Goal: Book appointment/travel/reservation

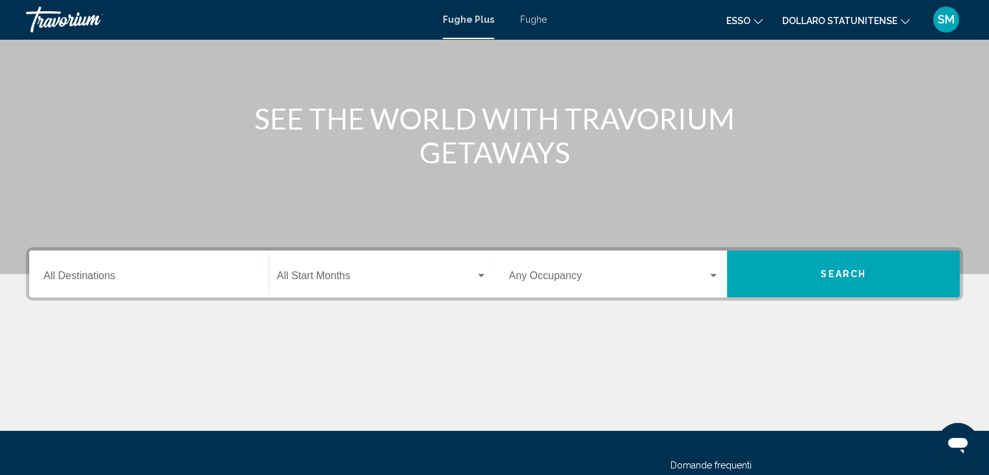
scroll to position [195, 0]
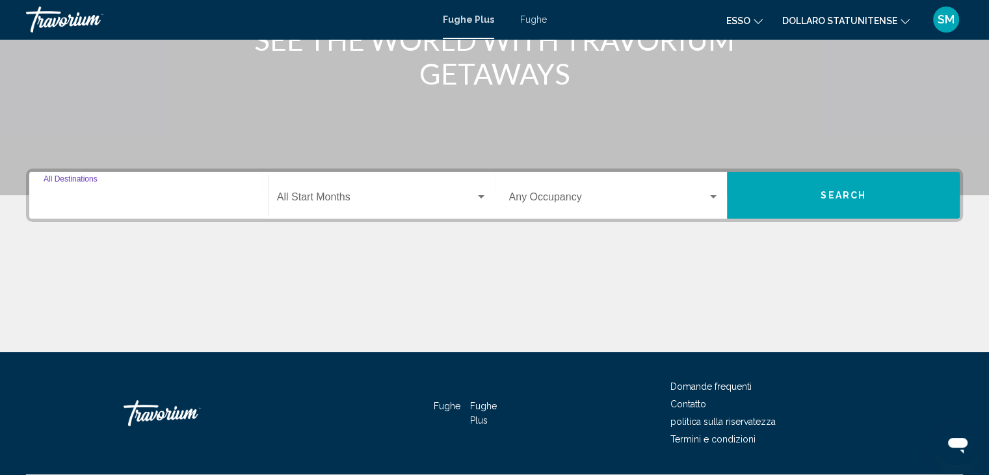
click at [230, 200] on input "Destination All Destinations" at bounding box center [149, 200] width 211 height 12
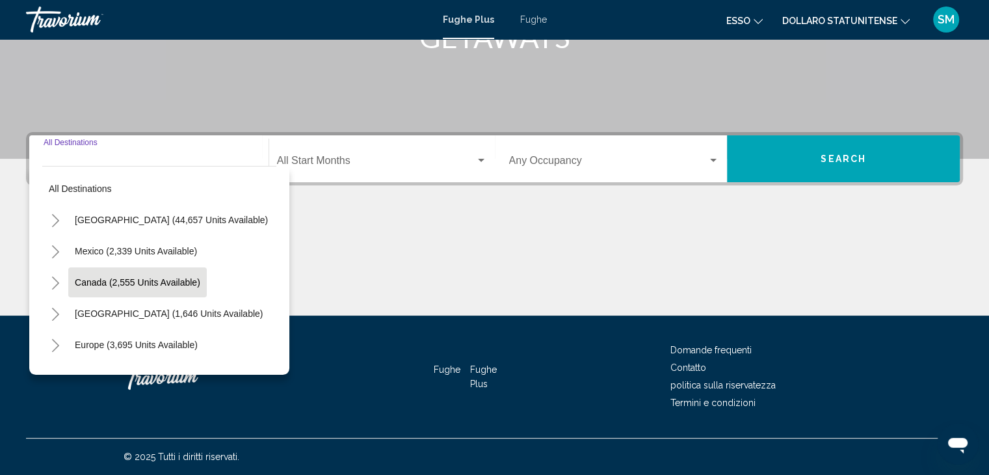
scroll to position [130, 0]
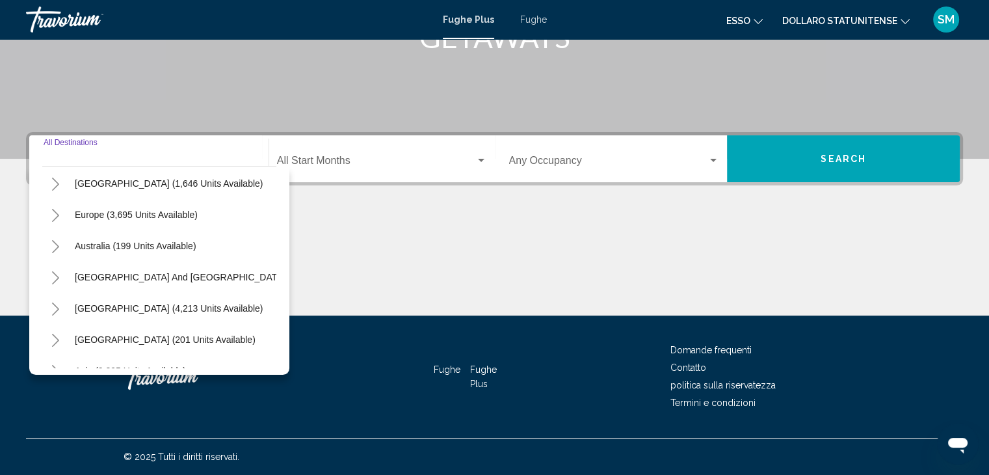
click at [148, 214] on span "Europe (3,695 units available)" at bounding box center [136, 214] width 123 height 10
type input "**********"
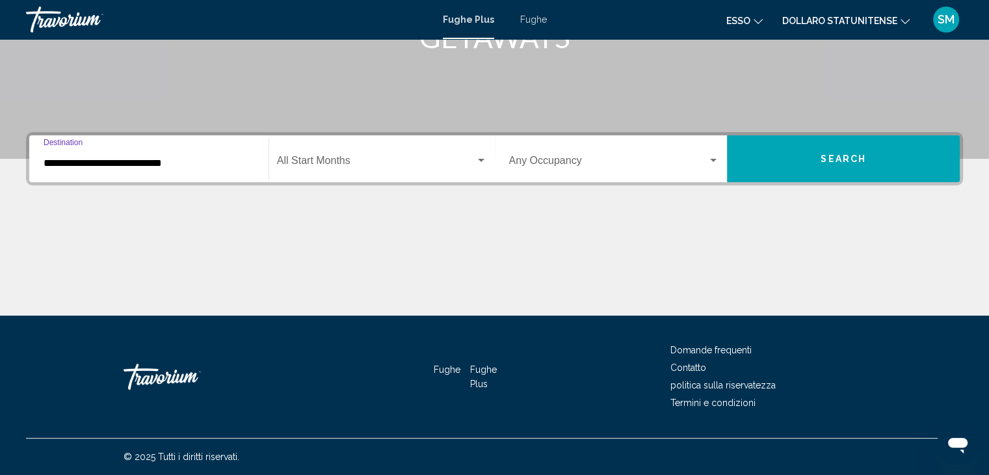
click at [384, 160] on span "Widget di ricerca" at bounding box center [376, 163] width 198 height 12
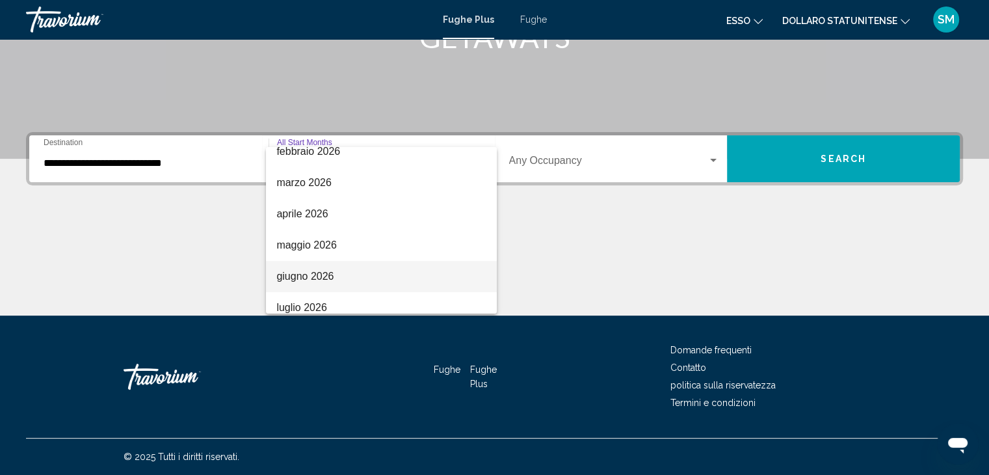
scroll to position [260, 0]
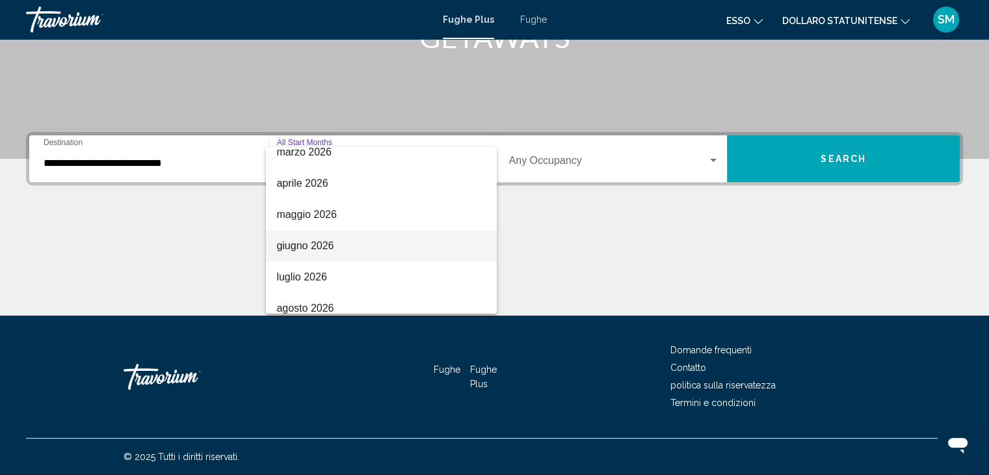
click at [326, 248] on font "giugno 2026" at bounding box center [304, 245] width 57 height 11
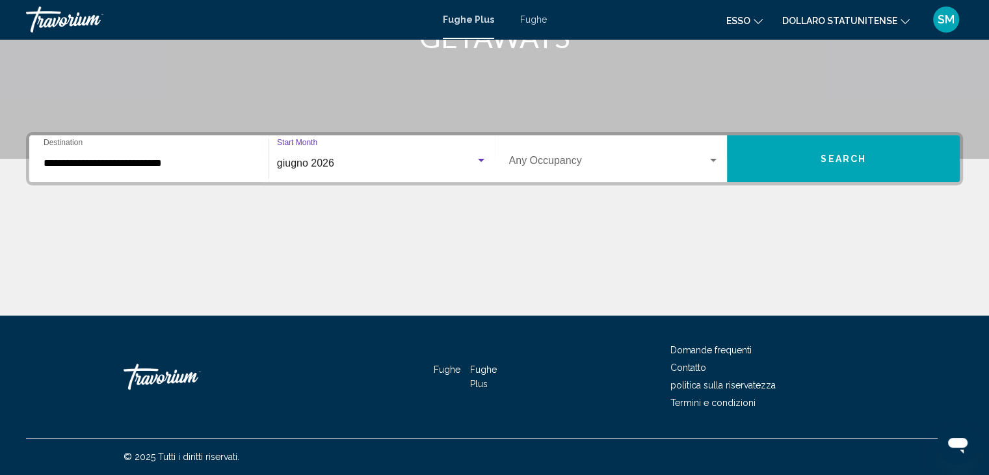
click at [479, 161] on div "Widget di ricerca" at bounding box center [481, 160] width 7 height 3
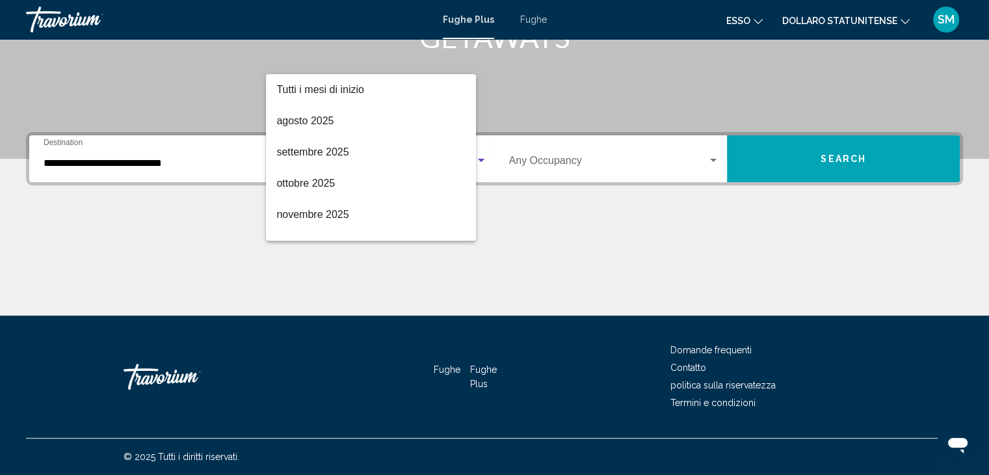
scroll to position [271, 0]
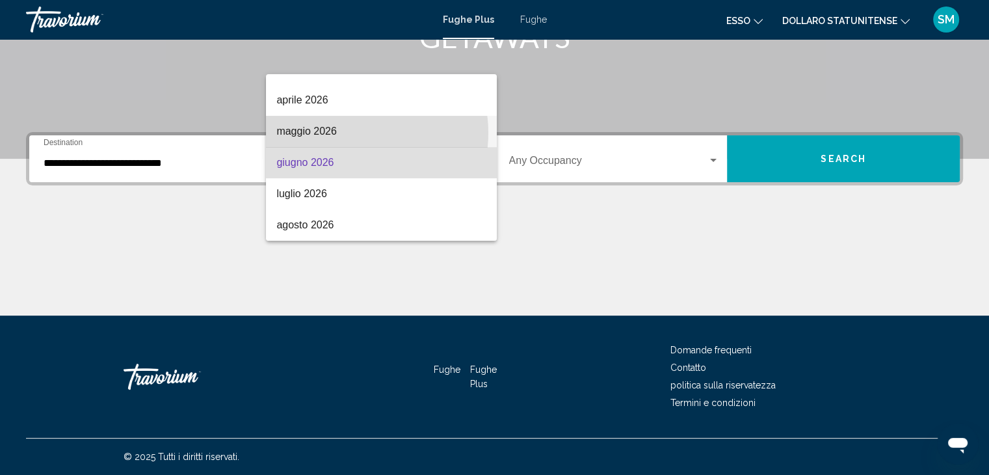
click at [354, 133] on span "maggio 2026" at bounding box center [381, 131] width 210 height 31
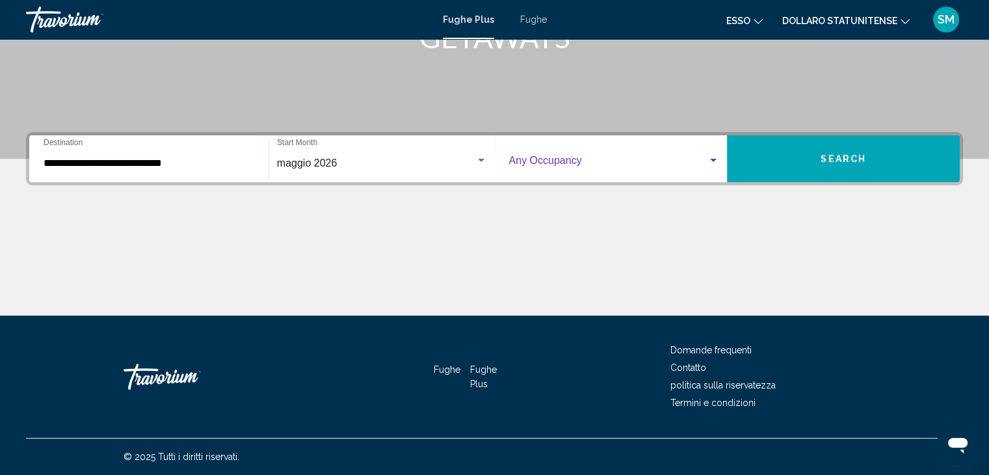
click at [590, 161] on span "Widget di ricerca" at bounding box center [608, 163] width 199 height 12
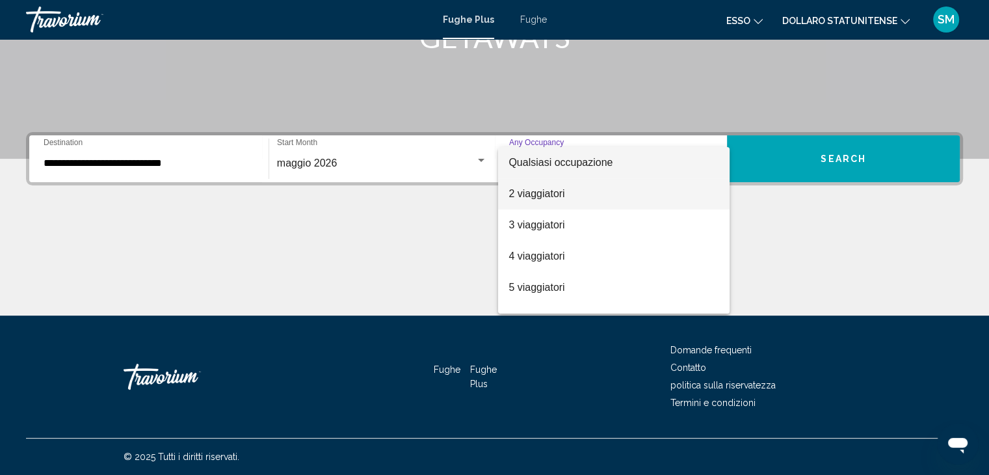
click at [598, 193] on span "2 viaggiatori" at bounding box center [614, 193] width 211 height 31
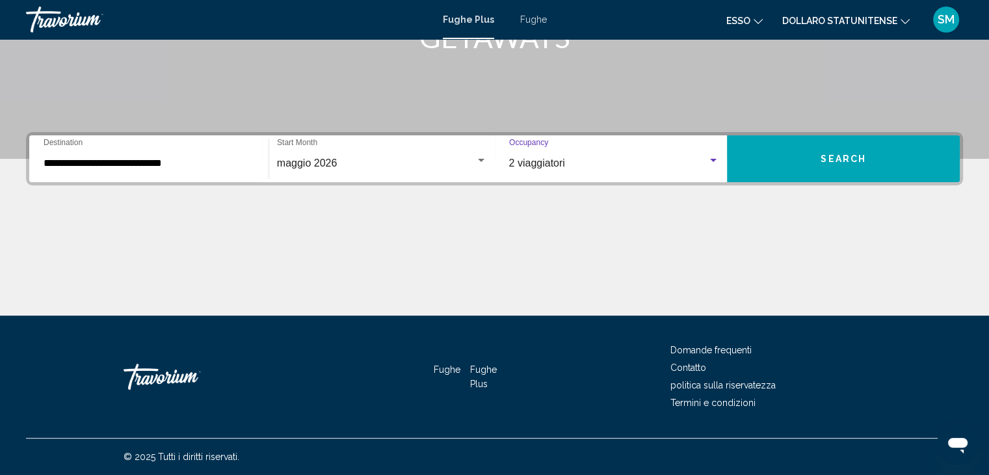
click at [820, 162] on button "Search" at bounding box center [843, 158] width 233 height 47
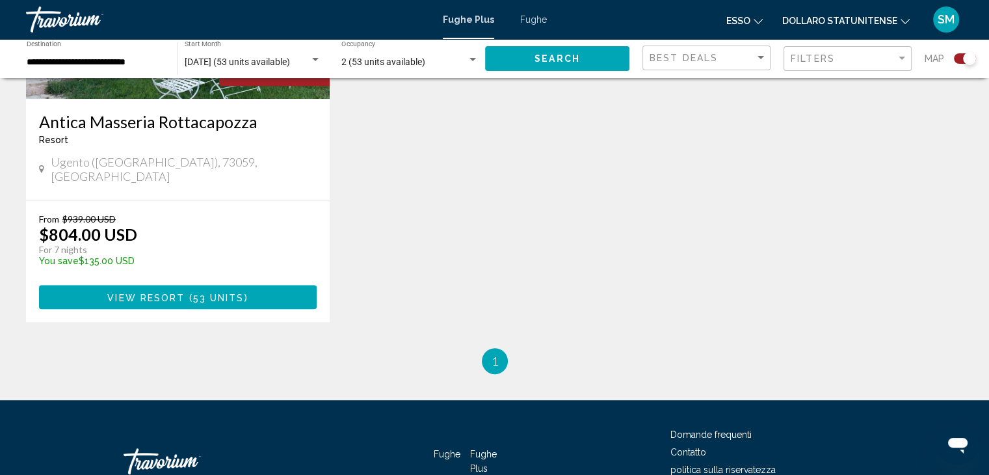
scroll to position [650, 0]
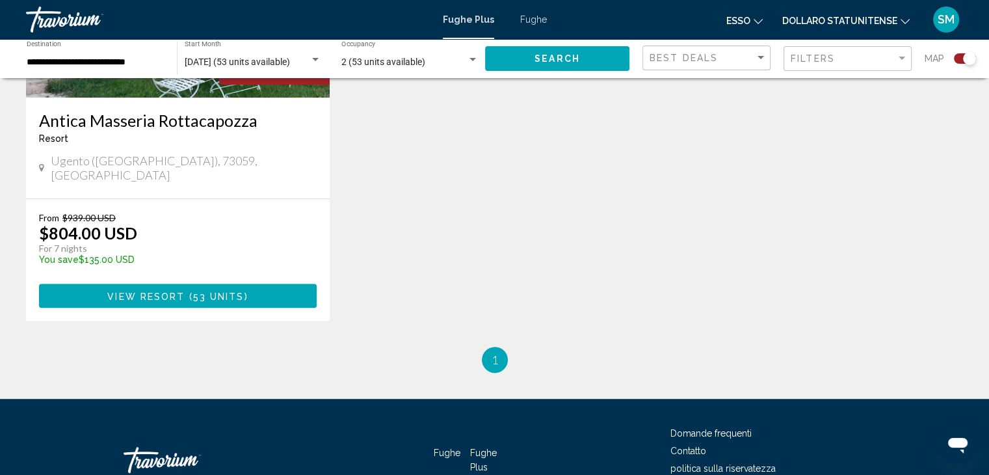
click at [148, 291] on span "View Resort" at bounding box center [145, 296] width 77 height 10
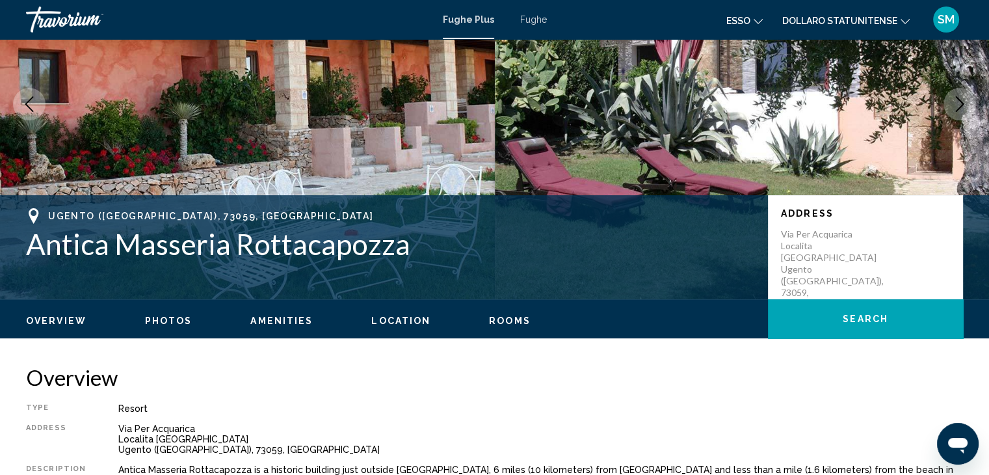
scroll to position [65, 0]
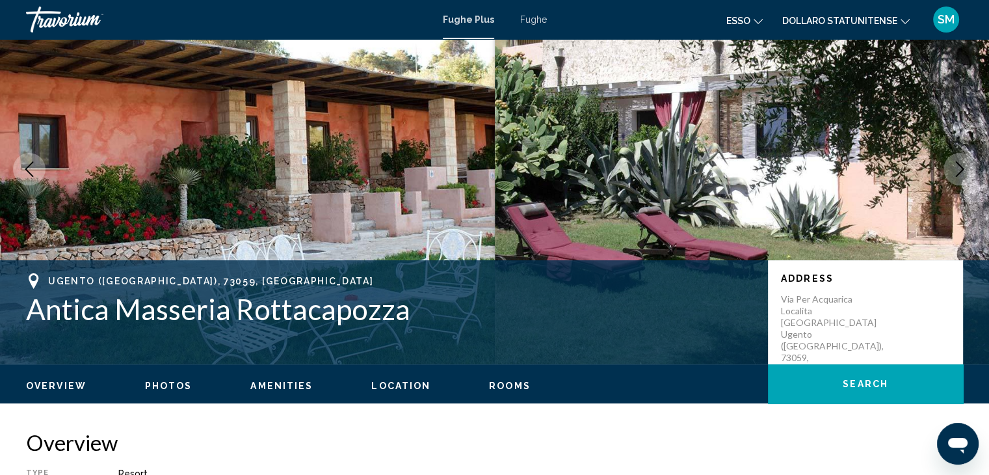
click at [901, 21] on icon "Cambia valuta" at bounding box center [905, 21] width 9 height 9
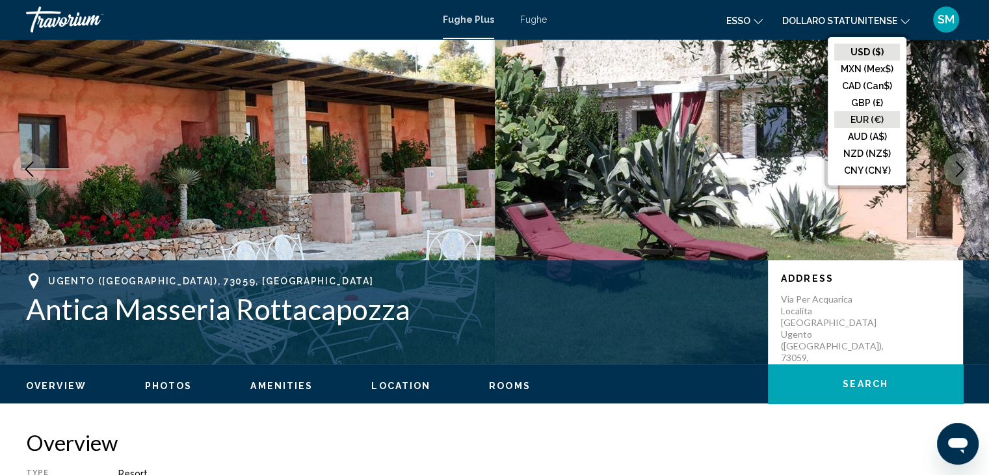
click at [872, 121] on button "EUR (€)" at bounding box center [868, 119] width 66 height 17
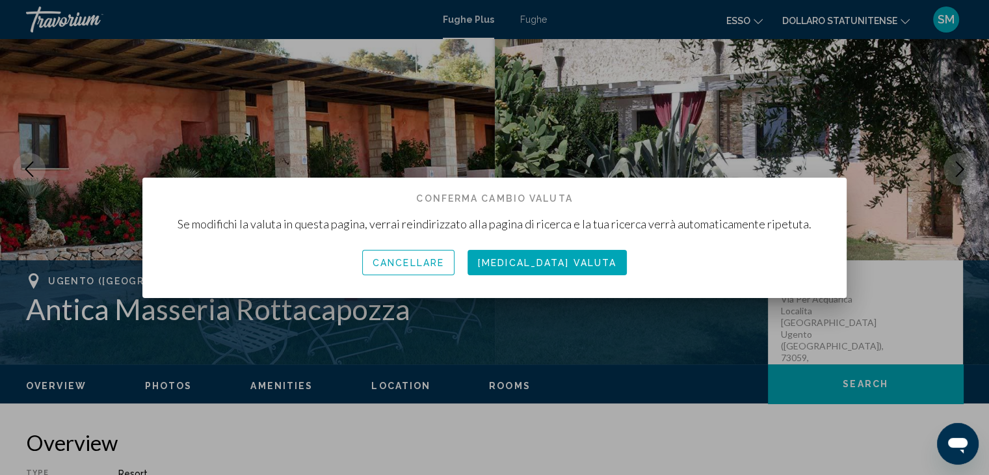
scroll to position [0, 0]
click at [545, 254] on button "[MEDICAL_DATA] valuta" at bounding box center [547, 262] width 159 height 25
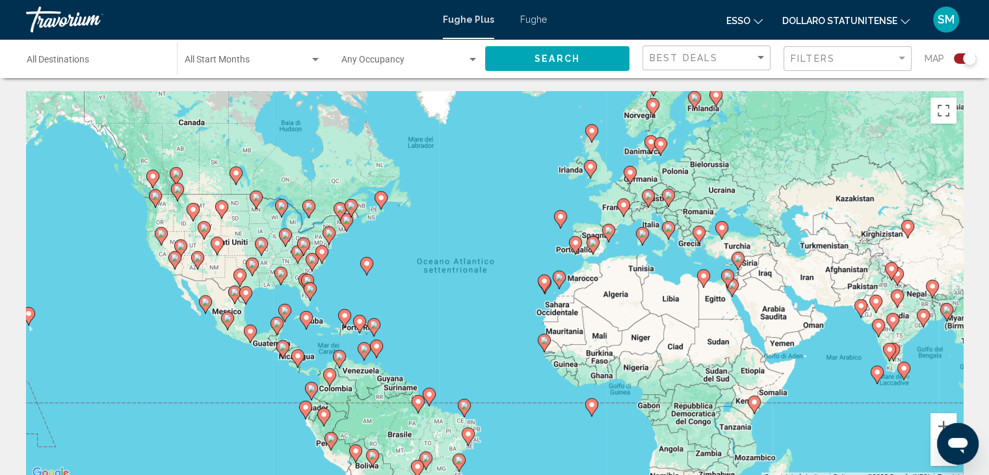
click at [104, 66] on input "Destination All Destinations" at bounding box center [95, 62] width 137 height 10
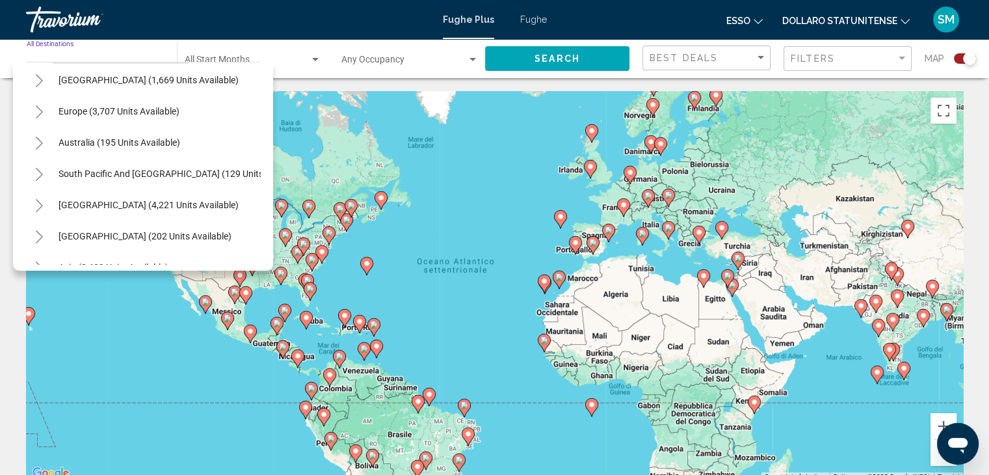
scroll to position [130, 0]
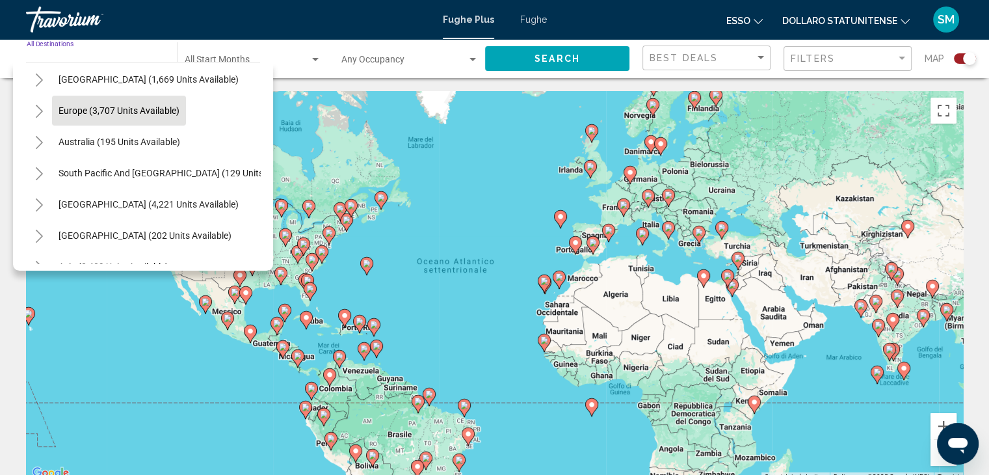
click at [74, 110] on span "Europe (3,707 units available)" at bounding box center [119, 110] width 121 height 10
type input "**********"
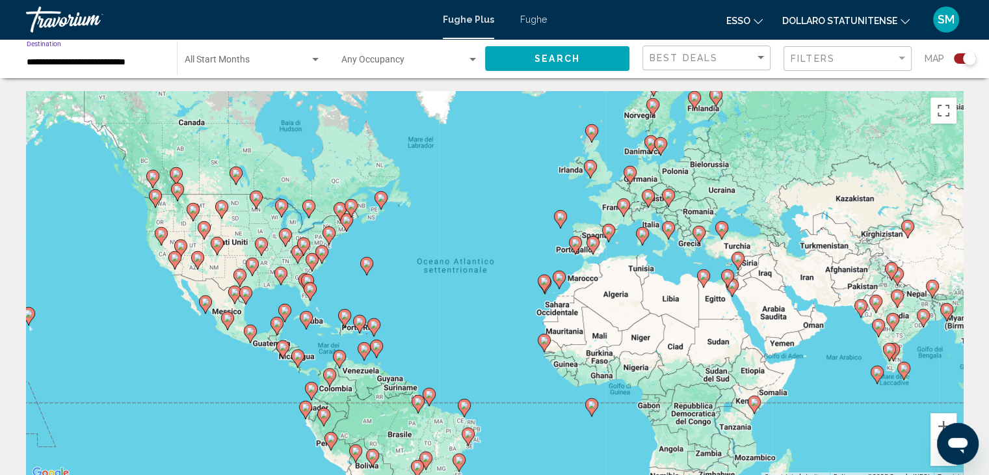
click at [253, 58] on span "Search widget" at bounding box center [247, 62] width 125 height 10
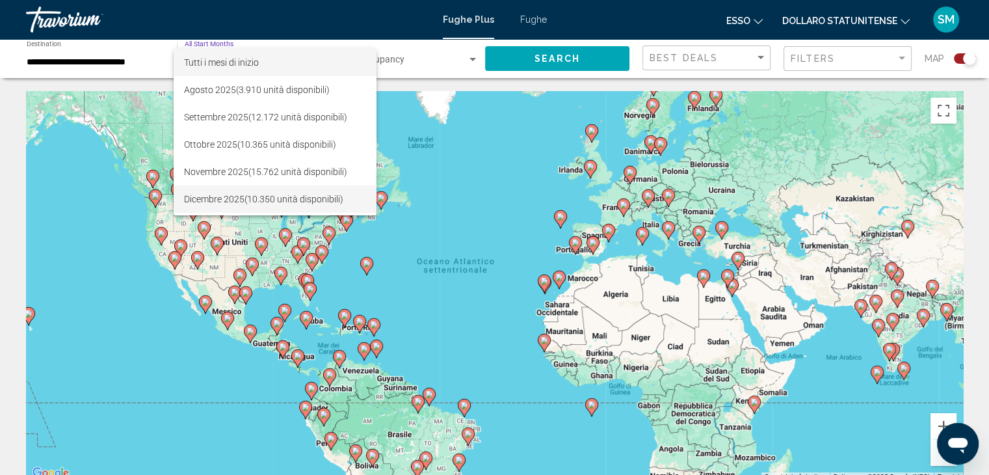
click at [219, 191] on span "Dicembre 2025 (10.350 unità disponibili)" at bounding box center [275, 198] width 182 height 27
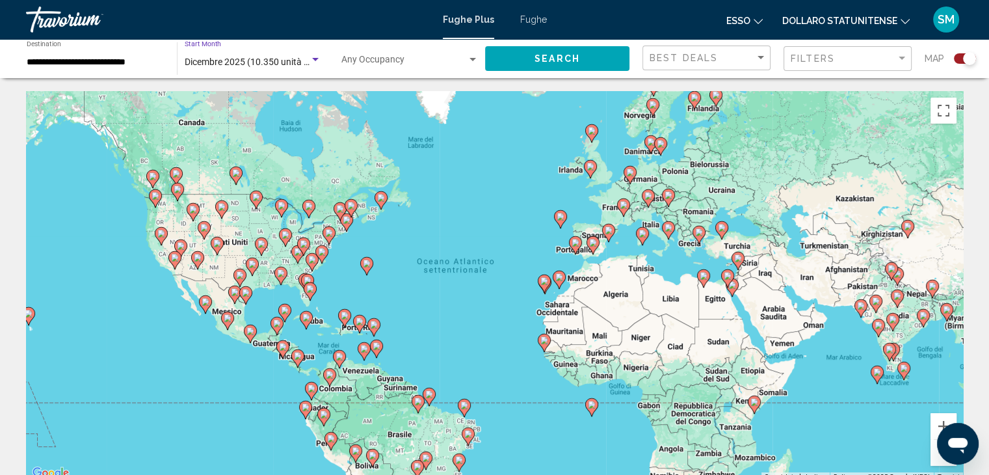
click at [278, 60] on span "Dicembre 2025 (10.350 unità disponibili)" at bounding box center [266, 62] width 163 height 10
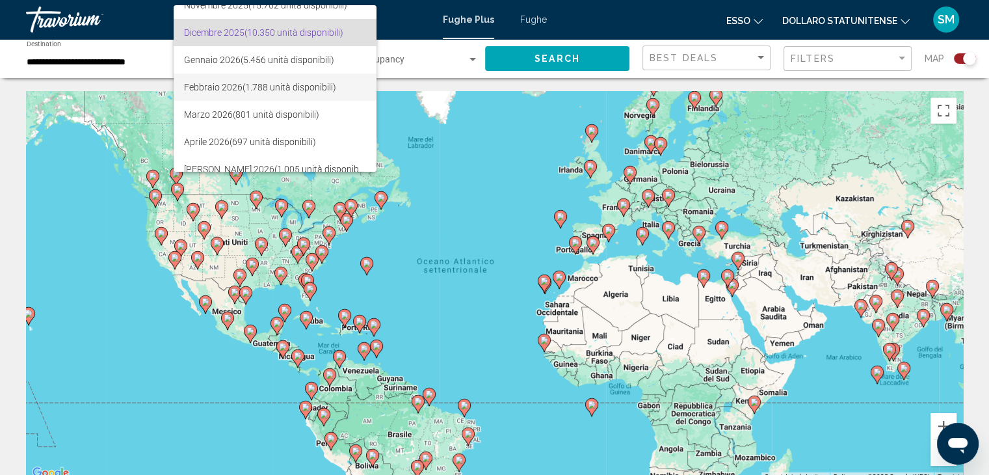
scroll to position [158, 0]
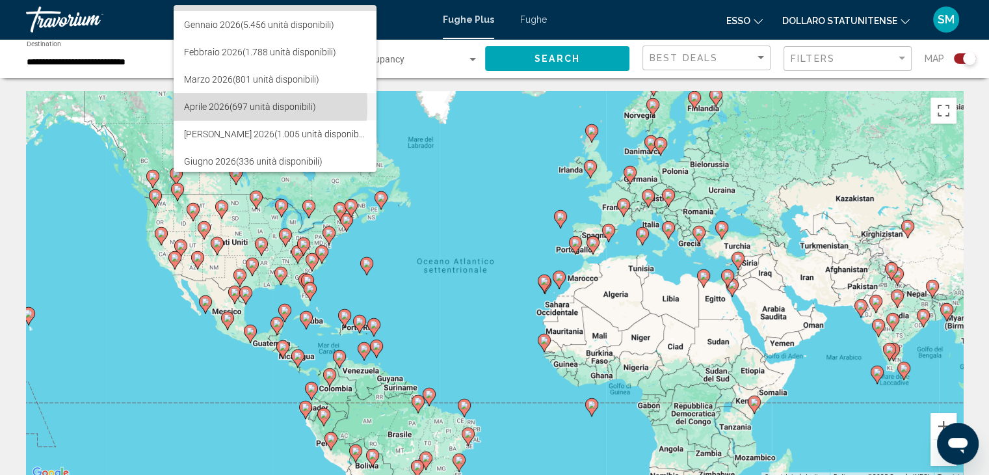
click at [213, 105] on font "Aprile 2026" at bounding box center [207, 106] width 46 height 10
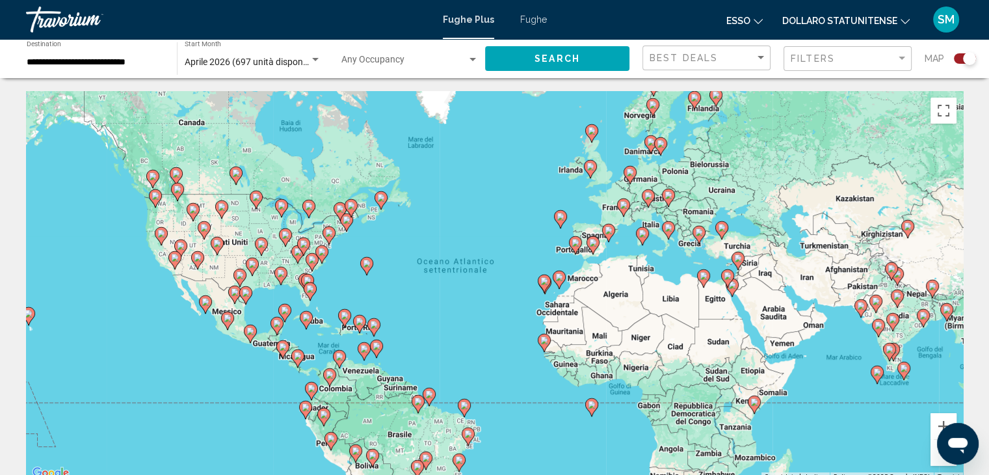
click at [371, 55] on div "Occupancy Any Occupancy" at bounding box center [410, 59] width 137 height 36
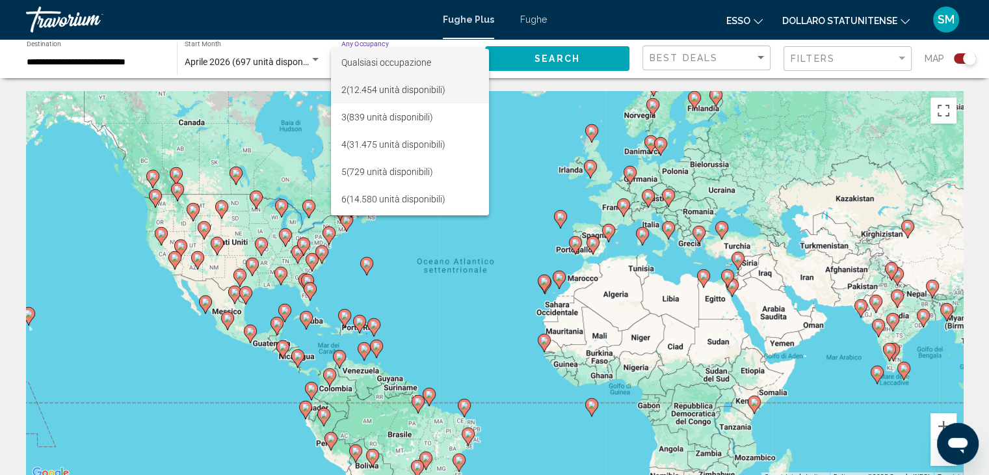
click at [375, 94] on font "(12.454 unità disponibili)" at bounding box center [396, 90] width 99 height 10
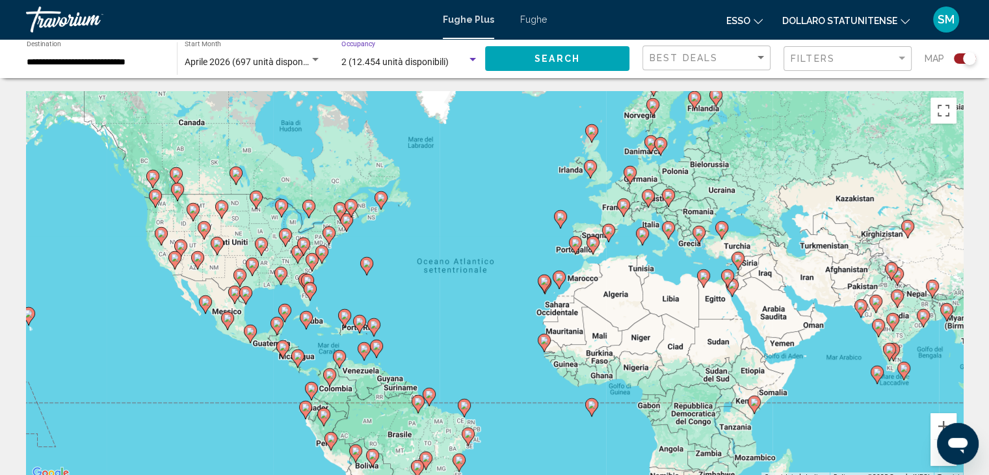
click at [533, 58] on button "Search" at bounding box center [557, 58] width 144 height 24
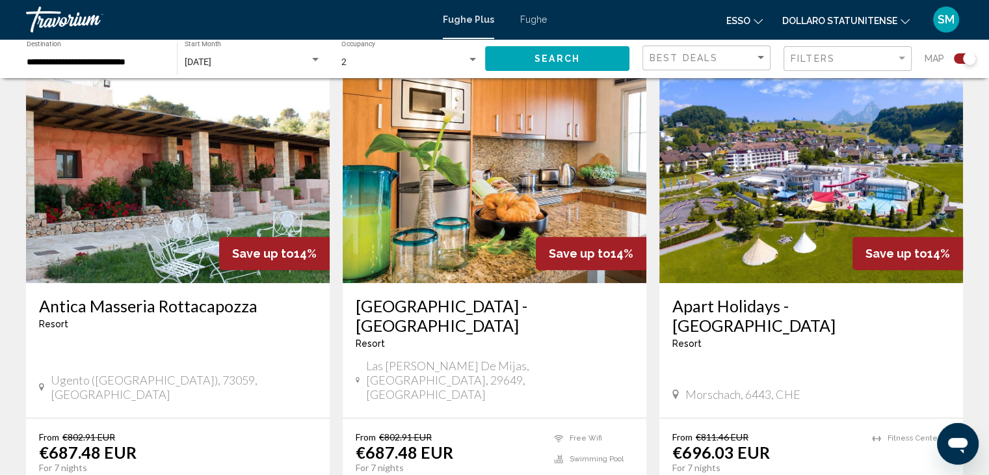
scroll to position [520, 0]
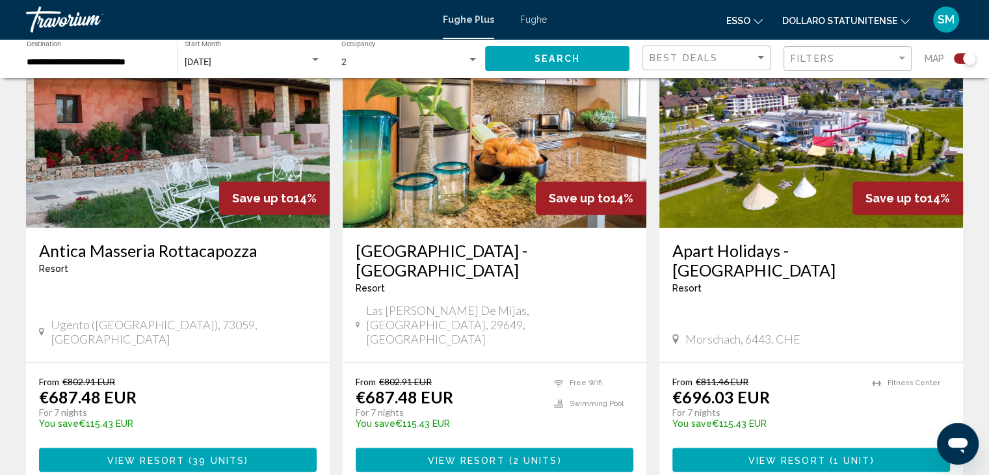
click at [124, 247] on h3 "Antica Masseria Rottacapozza" at bounding box center [178, 251] width 278 height 20
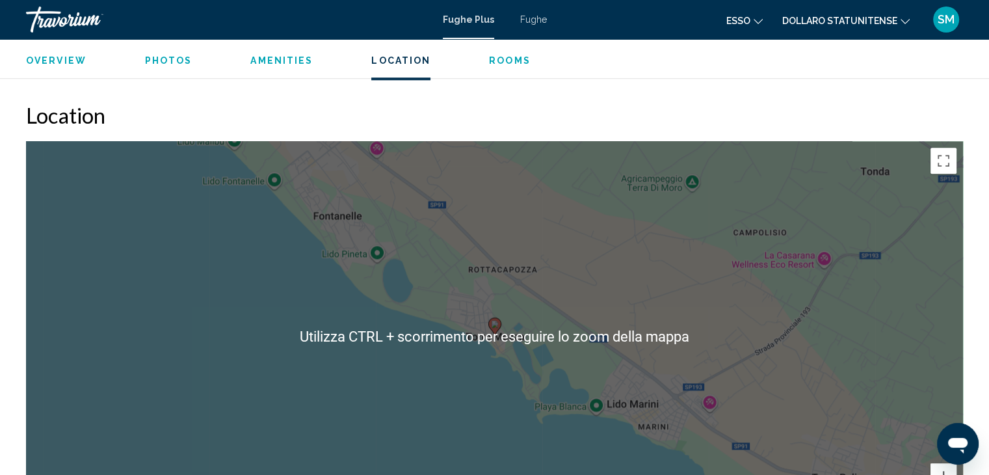
scroll to position [1431, 0]
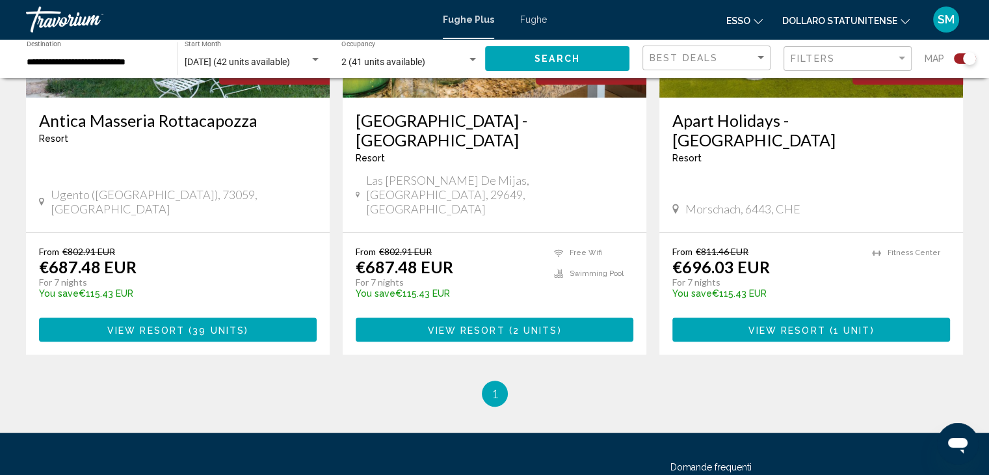
scroll to position [520, 0]
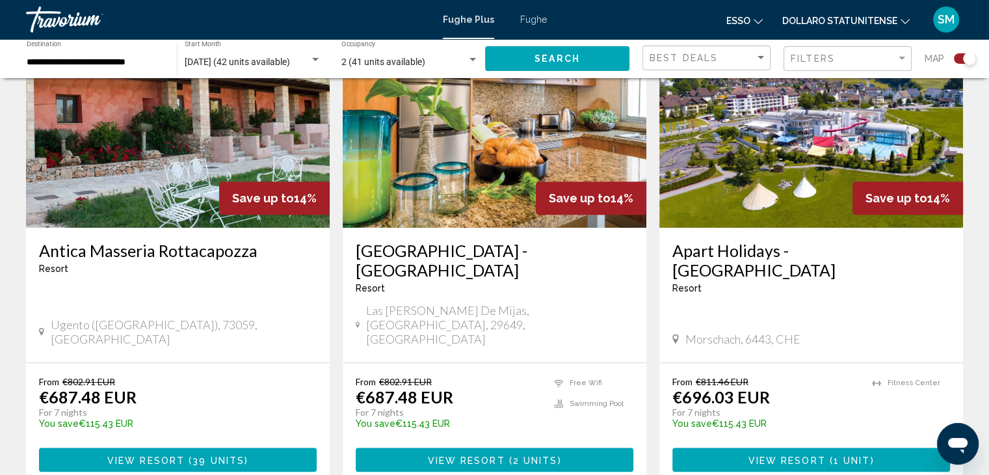
click at [476, 160] on img "Contenuto principale" at bounding box center [495, 124] width 304 height 208
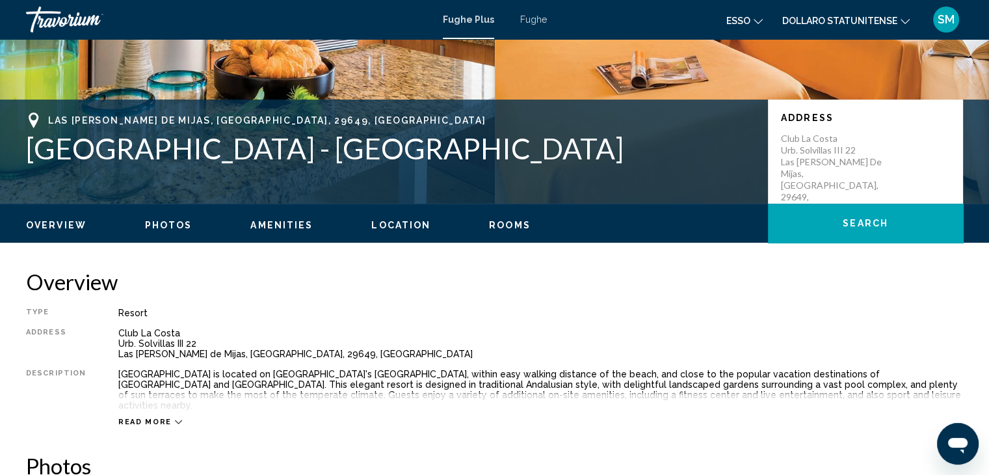
scroll to position [208, 0]
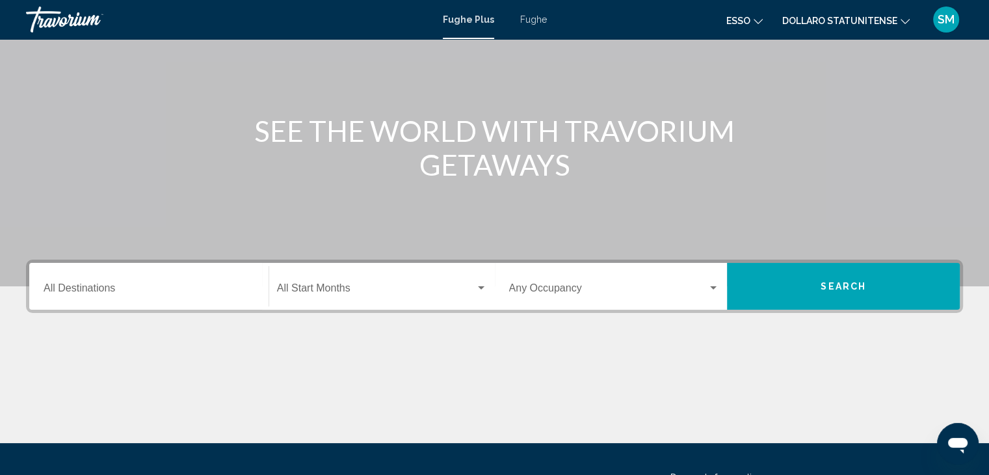
scroll to position [130, 0]
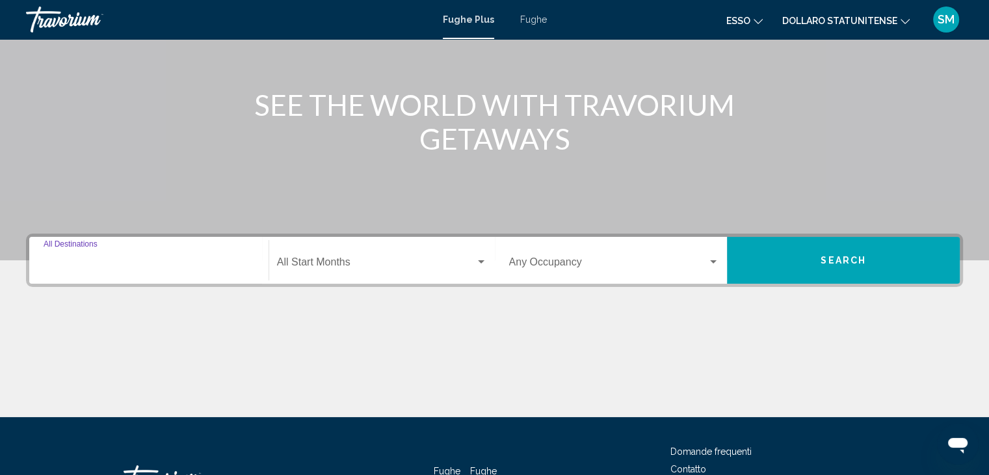
click at [230, 268] on input "Destination All Destinations" at bounding box center [149, 265] width 211 height 12
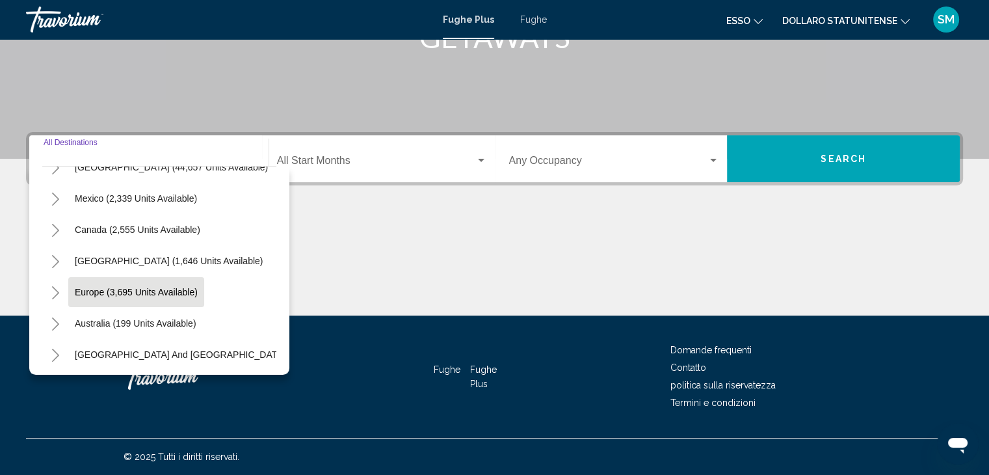
scroll to position [65, 0]
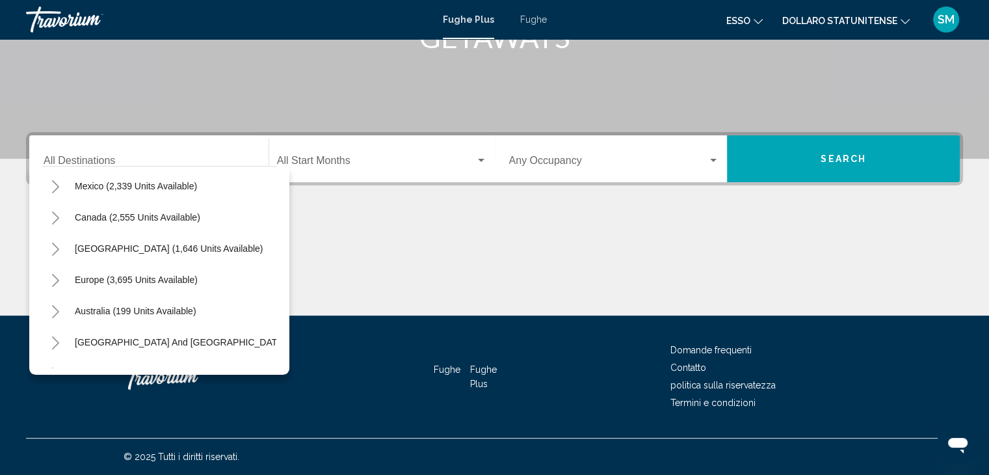
click at [137, 153] on div "Destination All Destinations" at bounding box center [149, 159] width 211 height 41
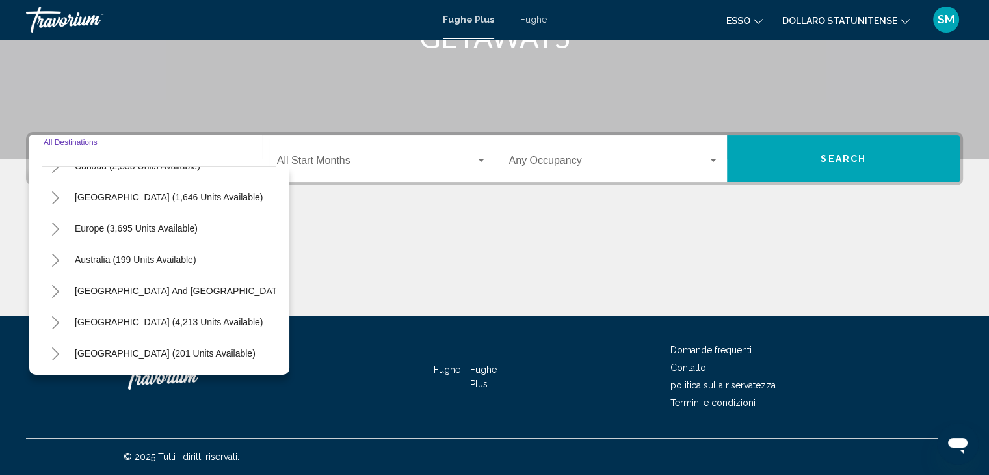
scroll to position [90, 0]
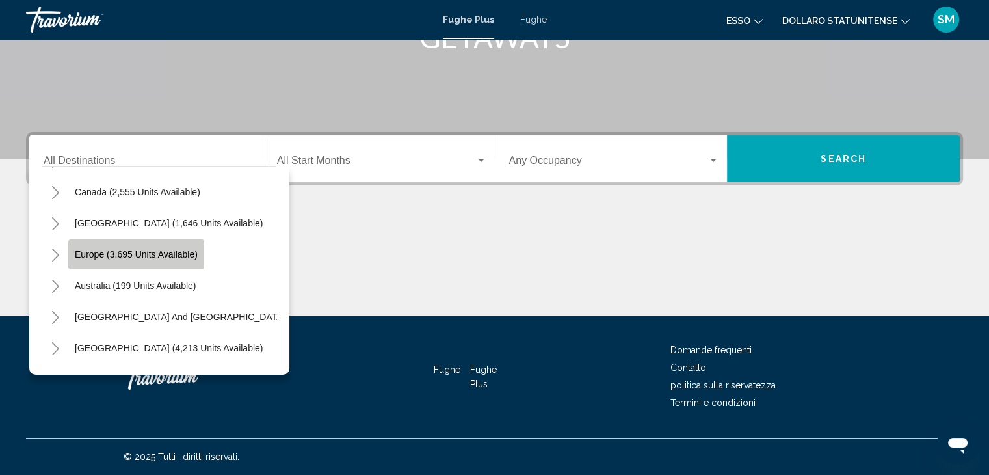
click at [122, 252] on span "Europe (3,695 units available)" at bounding box center [136, 254] width 123 height 10
type input "**********"
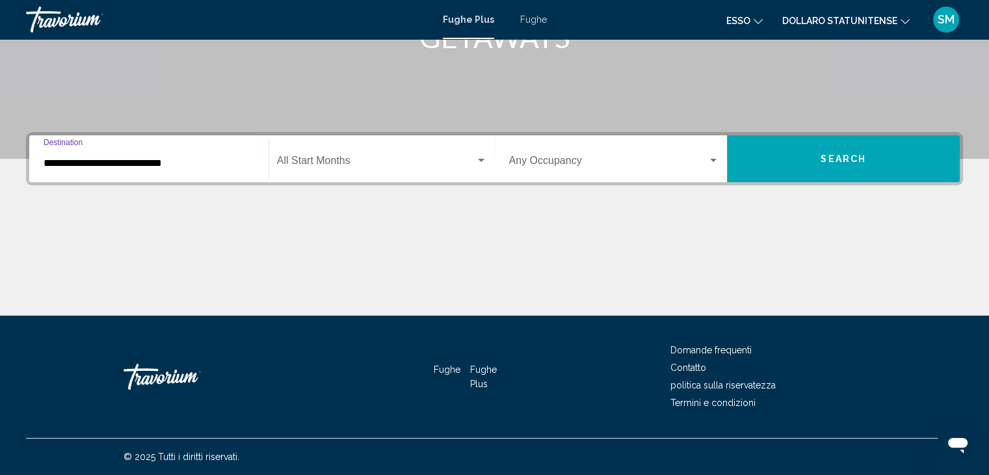
click at [411, 155] on div "Start Month All Start Months" at bounding box center [382, 159] width 210 height 41
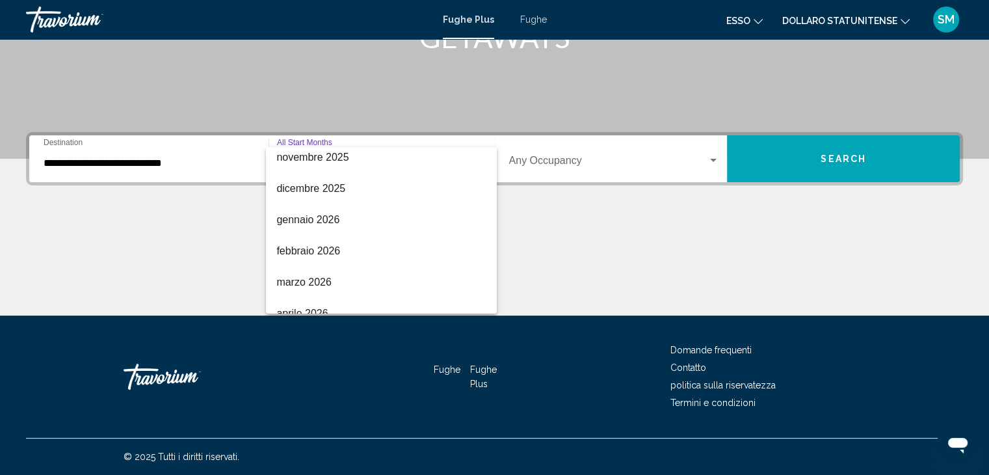
scroll to position [195, 0]
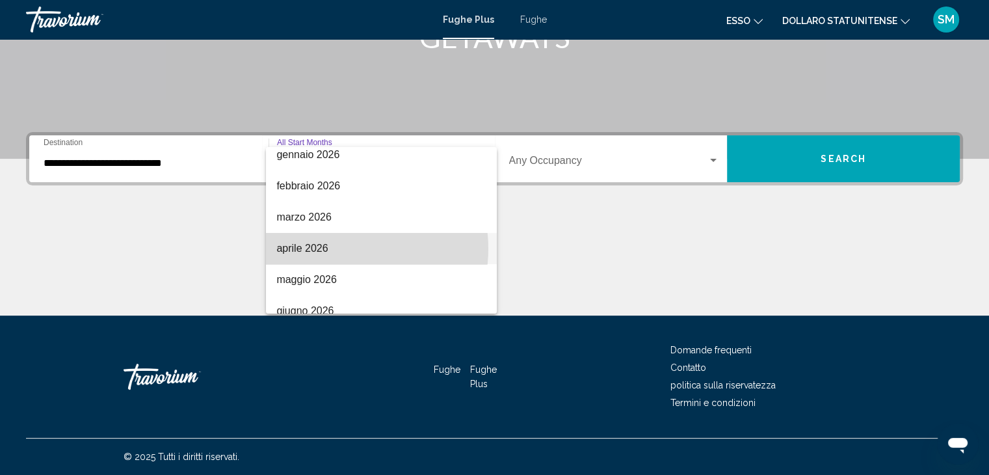
click at [349, 248] on span "aprile 2026" at bounding box center [381, 248] width 210 height 31
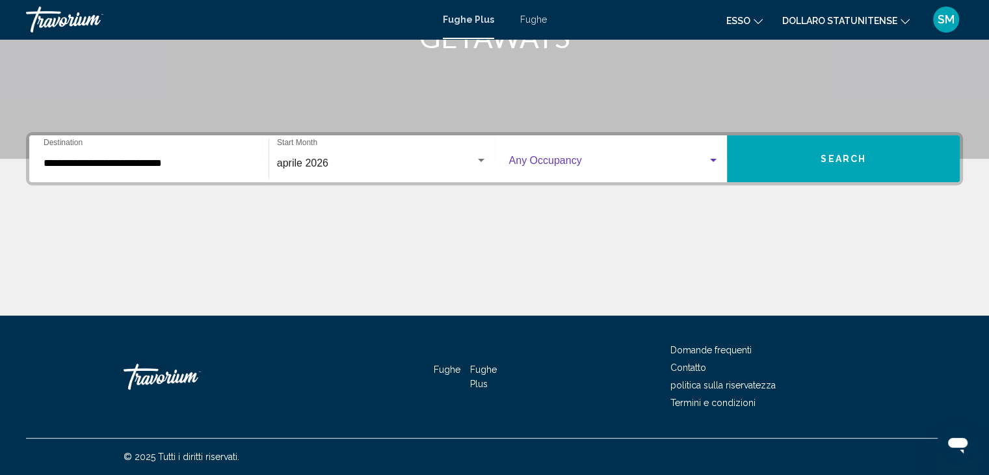
click at [569, 165] on span "Widget di ricerca" at bounding box center [608, 163] width 199 height 12
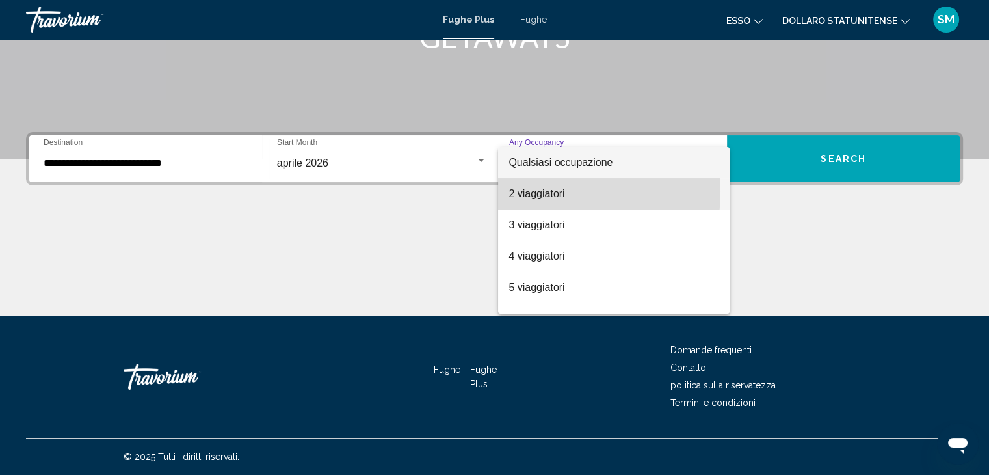
click at [533, 191] on font "2 viaggiatori" at bounding box center [537, 193] width 56 height 11
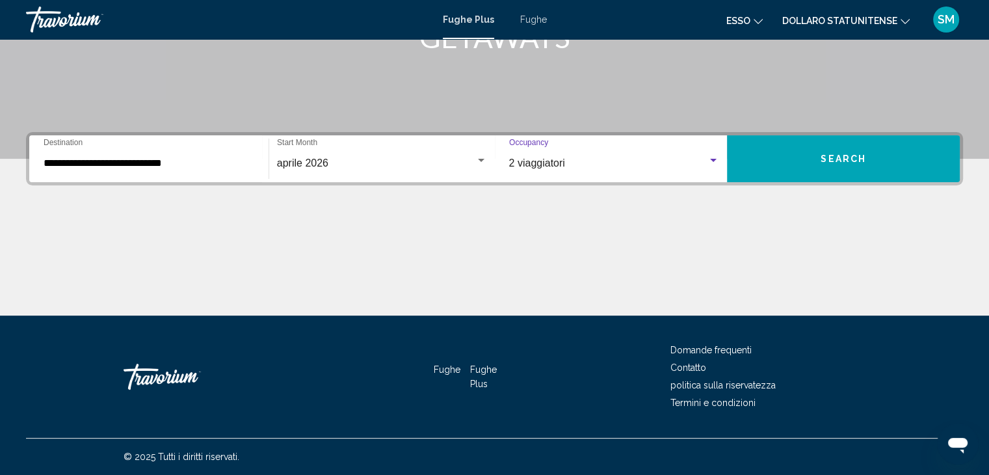
click at [850, 165] on button "Search" at bounding box center [843, 158] width 233 height 47
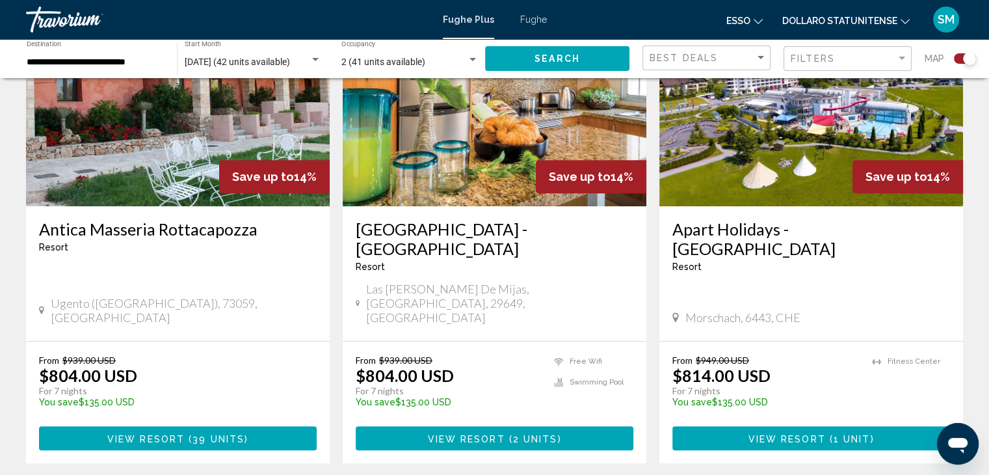
scroll to position [520, 0]
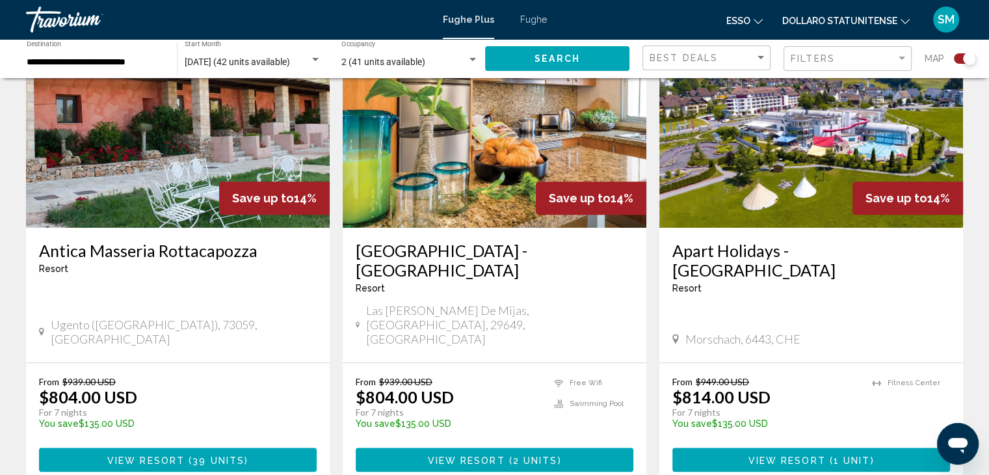
click at [409, 247] on h3 "[GEOGRAPHIC_DATA] - [GEOGRAPHIC_DATA]" at bounding box center [495, 260] width 278 height 39
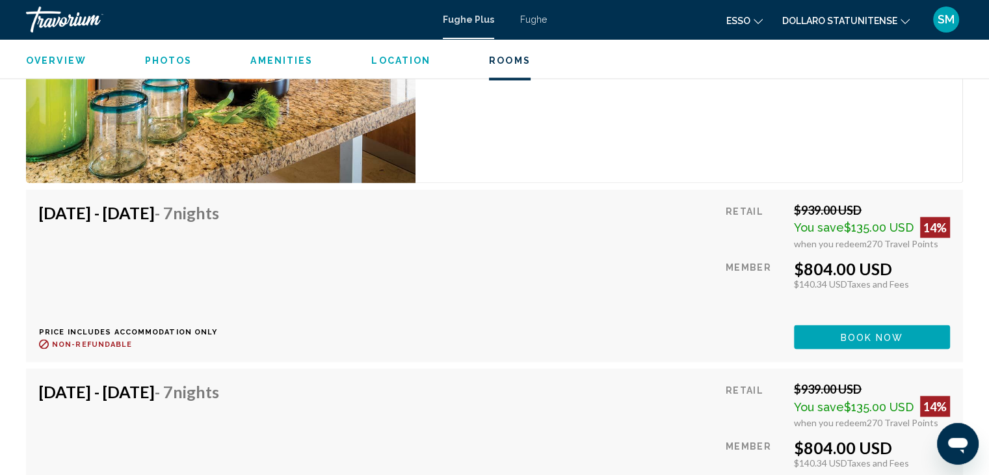
scroll to position [2355, 0]
